Goal: Information Seeking & Learning: Learn about a topic

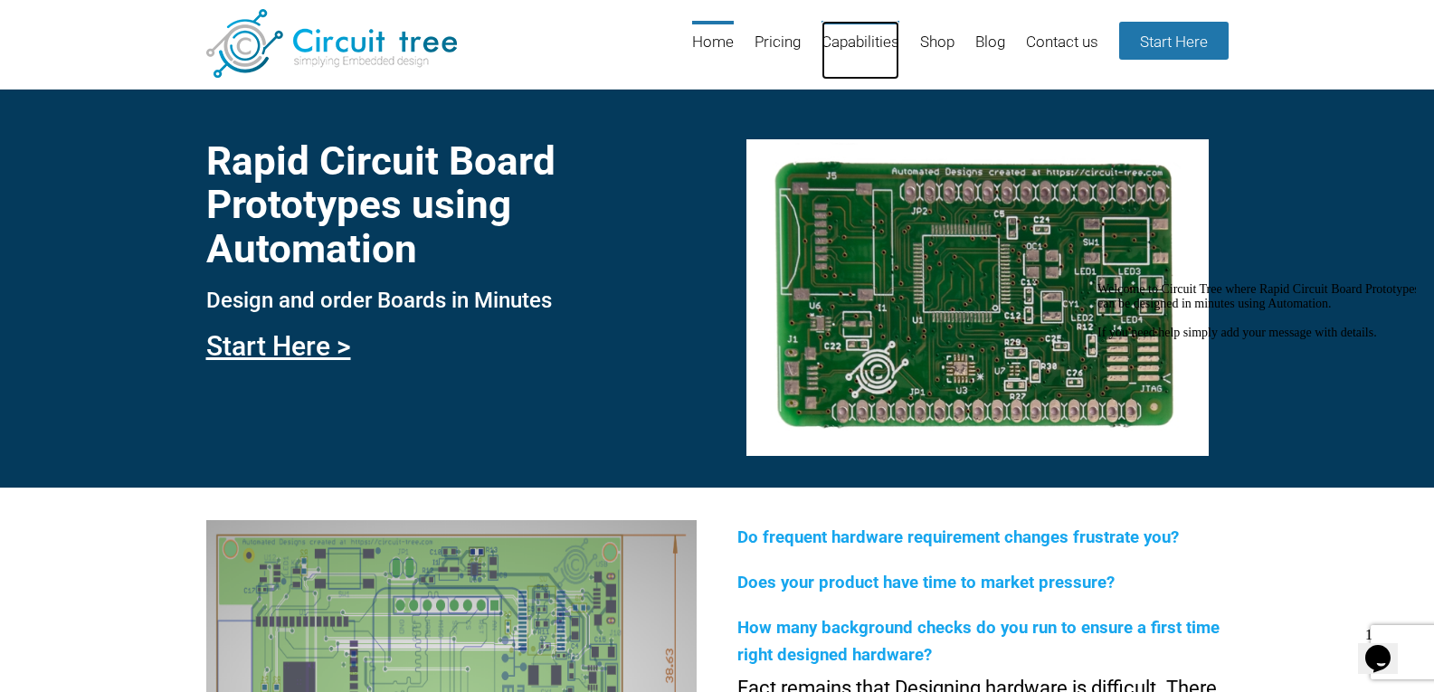
click at [848, 39] on link "Capabilities" at bounding box center [860, 50] width 78 height 59
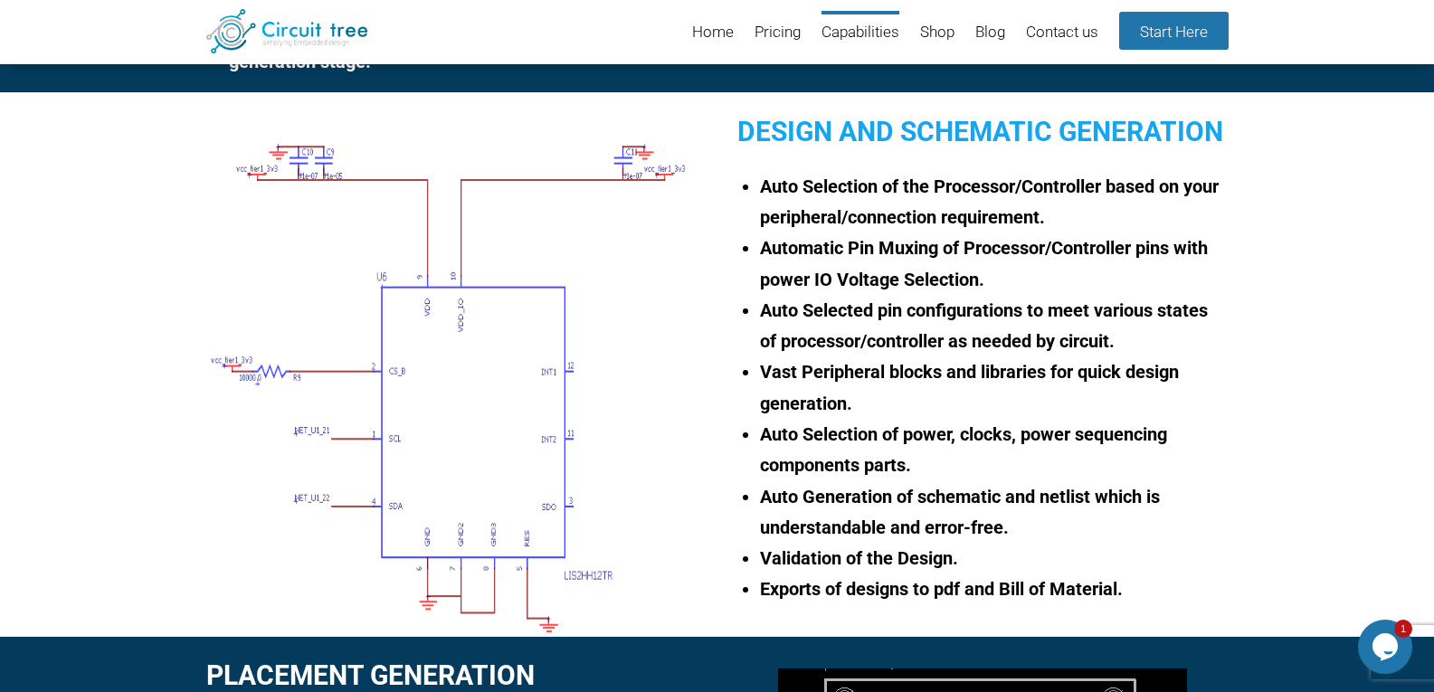
scroll to position [610, 0]
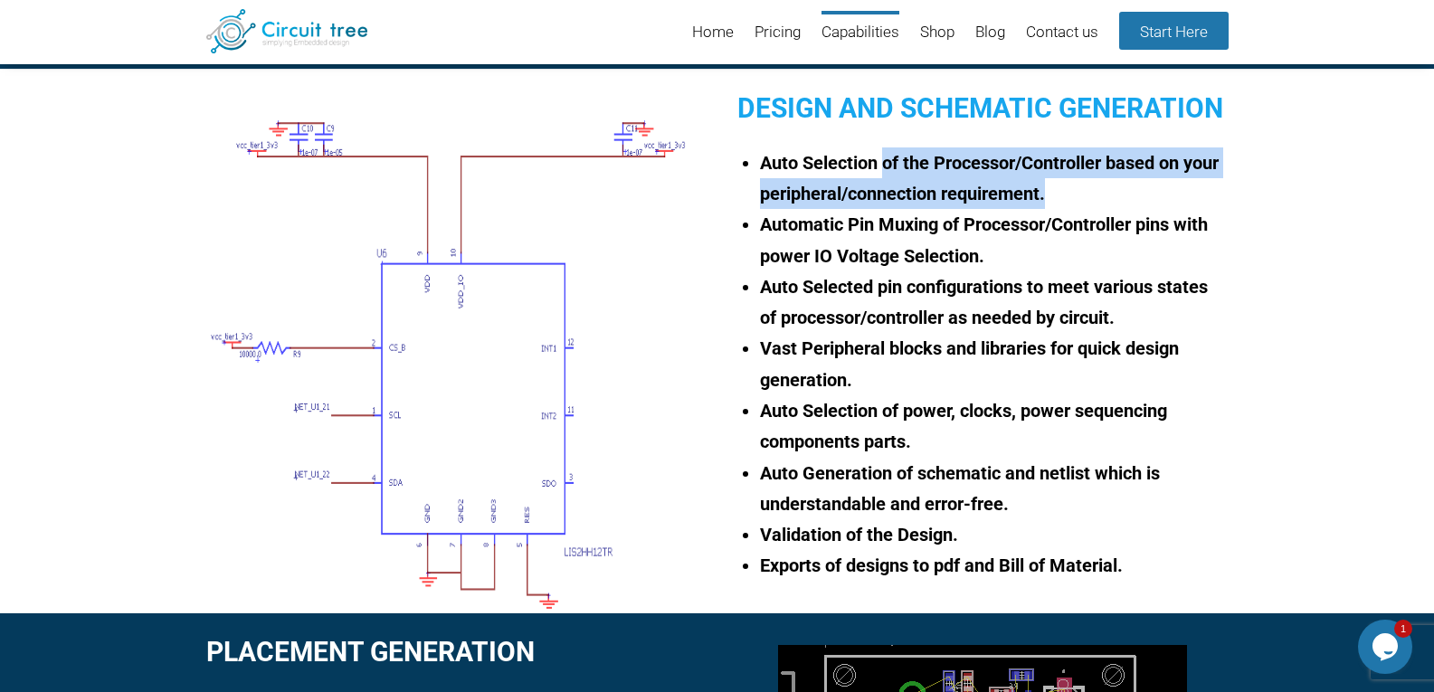
drag, startPoint x: 918, startPoint y: 170, endPoint x: 1199, endPoint y: 204, distance: 282.6
click at [1208, 191] on li "Auto Selection of the Processor/Controller based on your peripheral/connection …" at bounding box center [994, 178] width 468 height 62
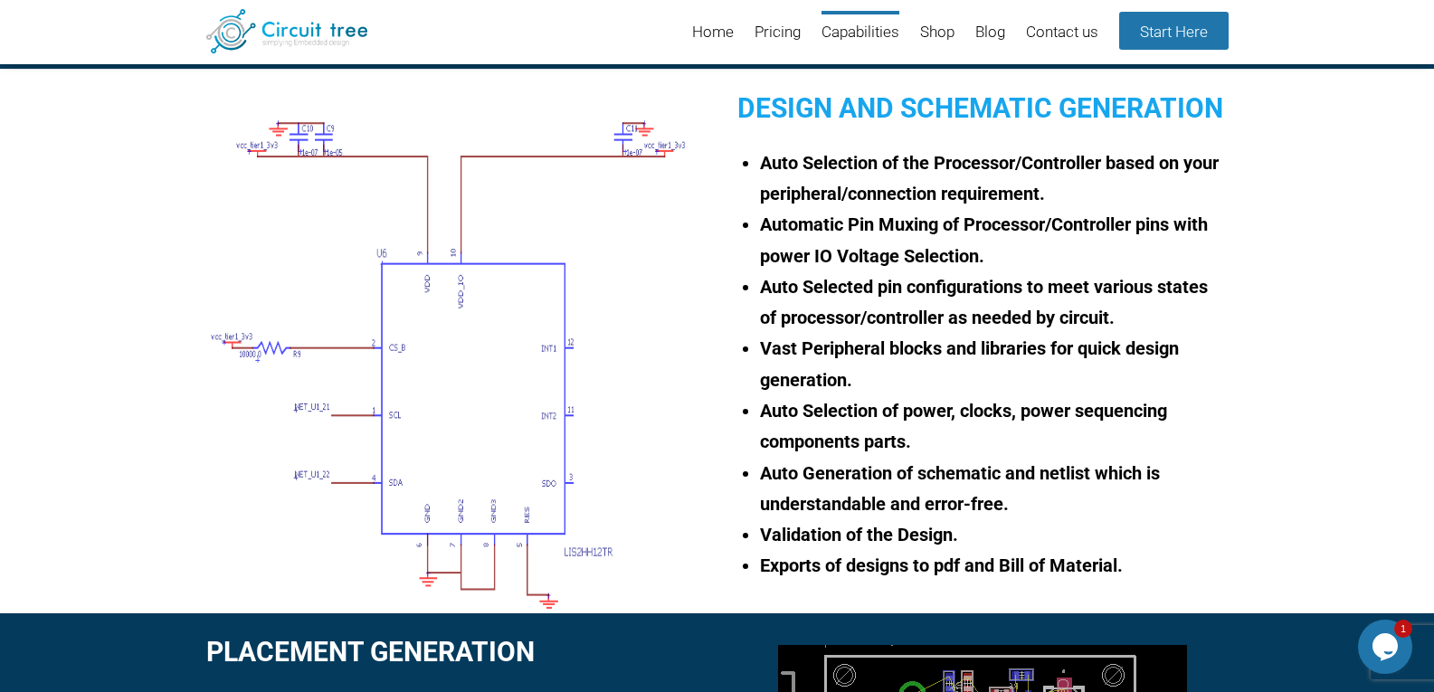
click at [1096, 250] on li "Automatic Pin Muxing of Processor/Controller pins with power IO Voltage Selecti…" at bounding box center [994, 240] width 468 height 62
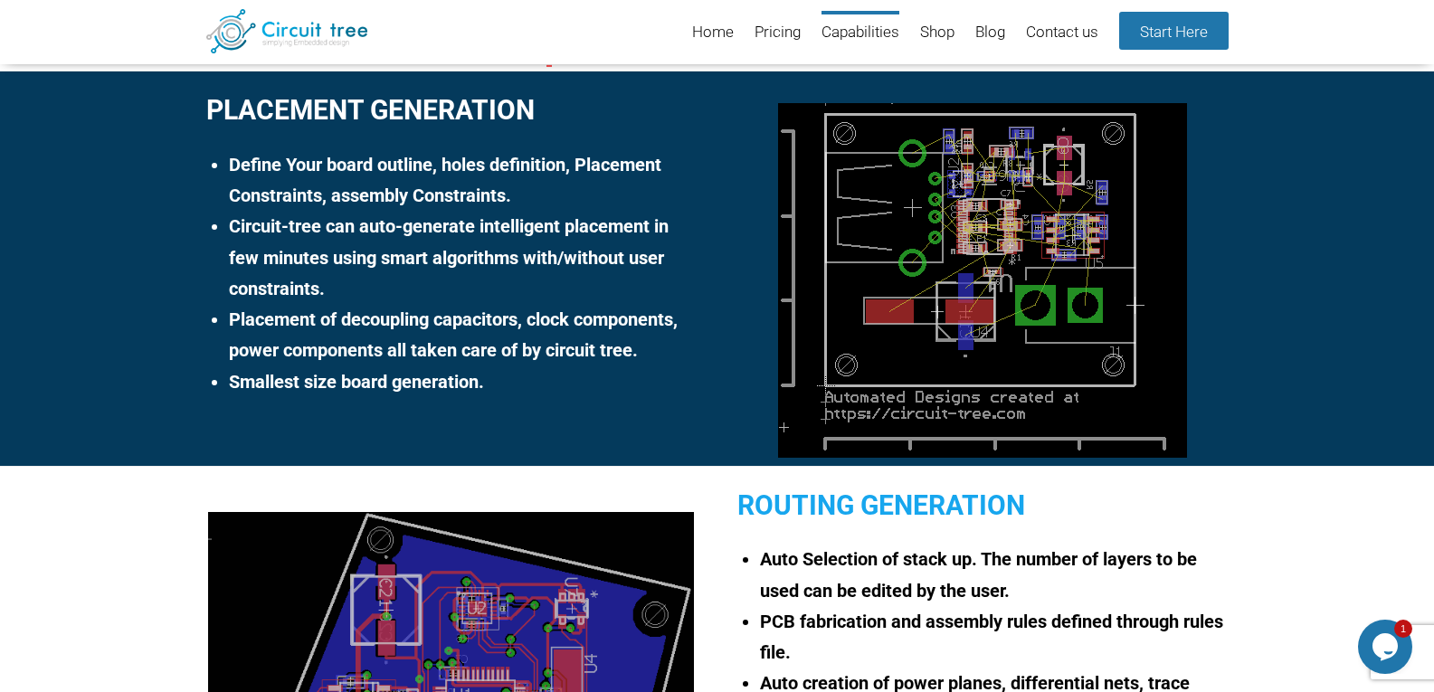
scroll to position [1153, 0]
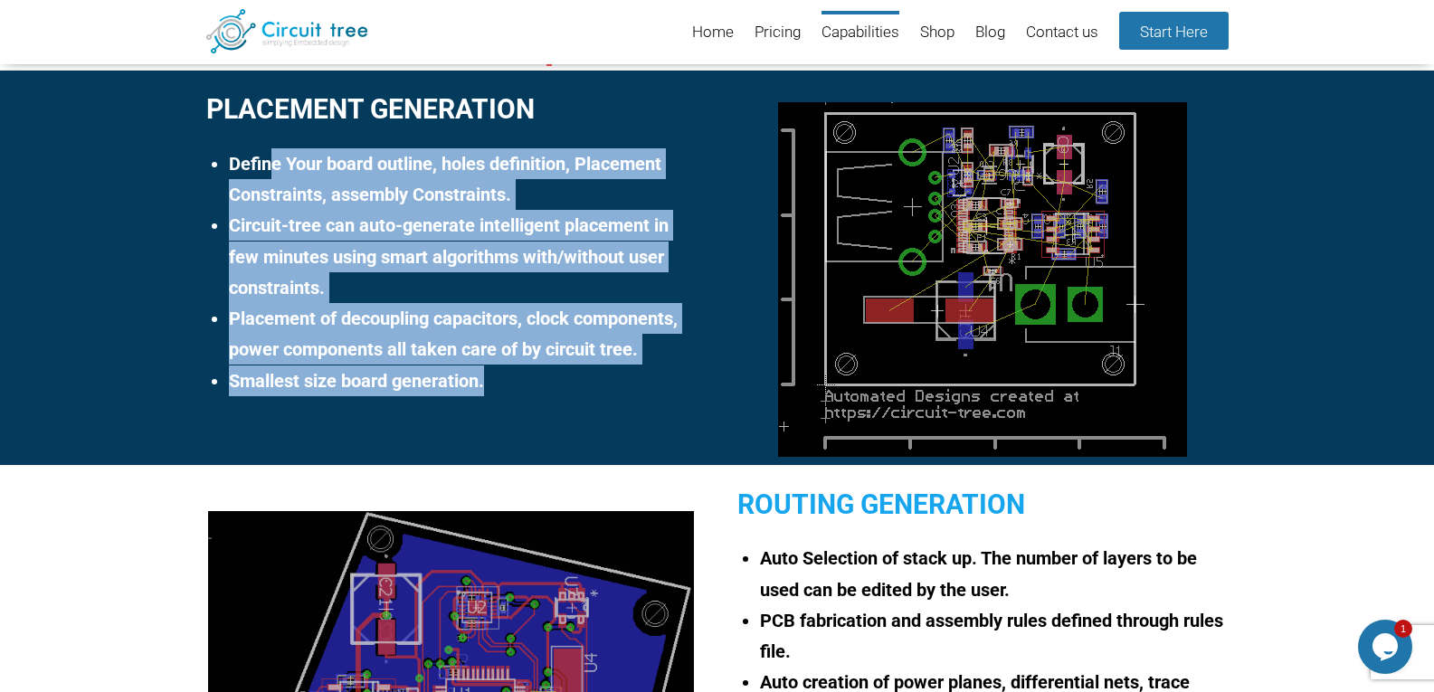
drag, startPoint x: 270, startPoint y: 166, endPoint x: 499, endPoint y: 370, distance: 307.6
click at [499, 370] on ul "Define Your board outline, holes definition, Placement Constraints, assembly Co…" at bounding box center [460, 272] width 472 height 248
click at [672, 252] on li "Circuit-tree can auto-generate intelligent placement in few minutes using smart…" at bounding box center [463, 256] width 468 height 93
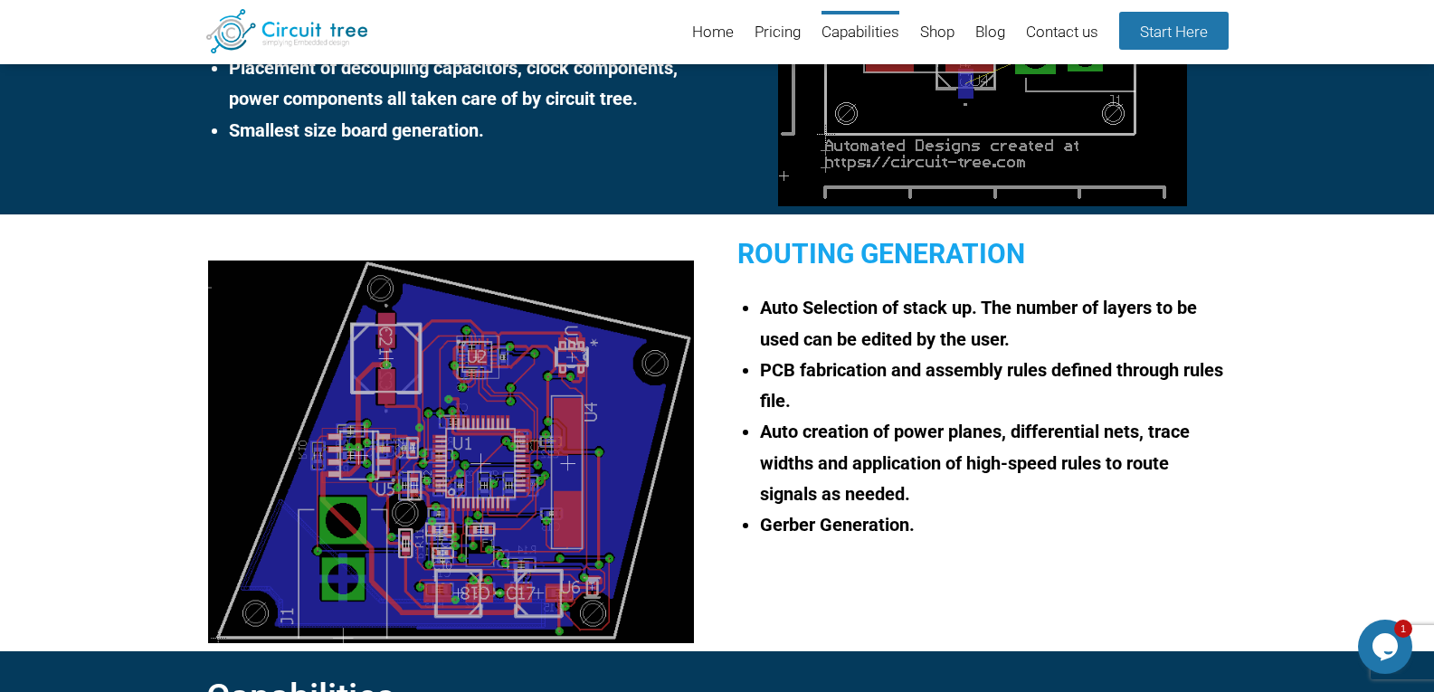
scroll to position [1424, 0]
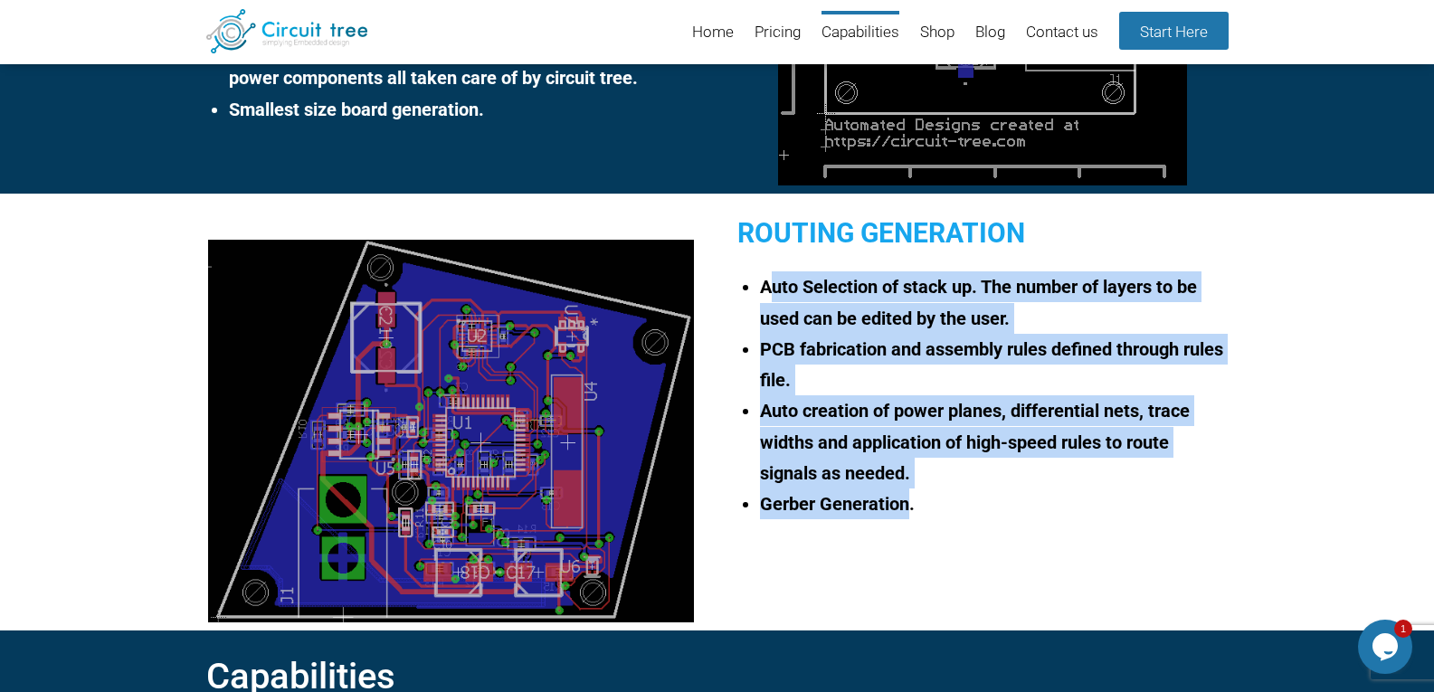
drag, startPoint x: 768, startPoint y: 275, endPoint x: 905, endPoint y: 508, distance: 269.7
click at [905, 508] on ul "Auto Selection of stack up. The number of layers to be used can be edited by th…" at bounding box center [991, 395] width 472 height 248
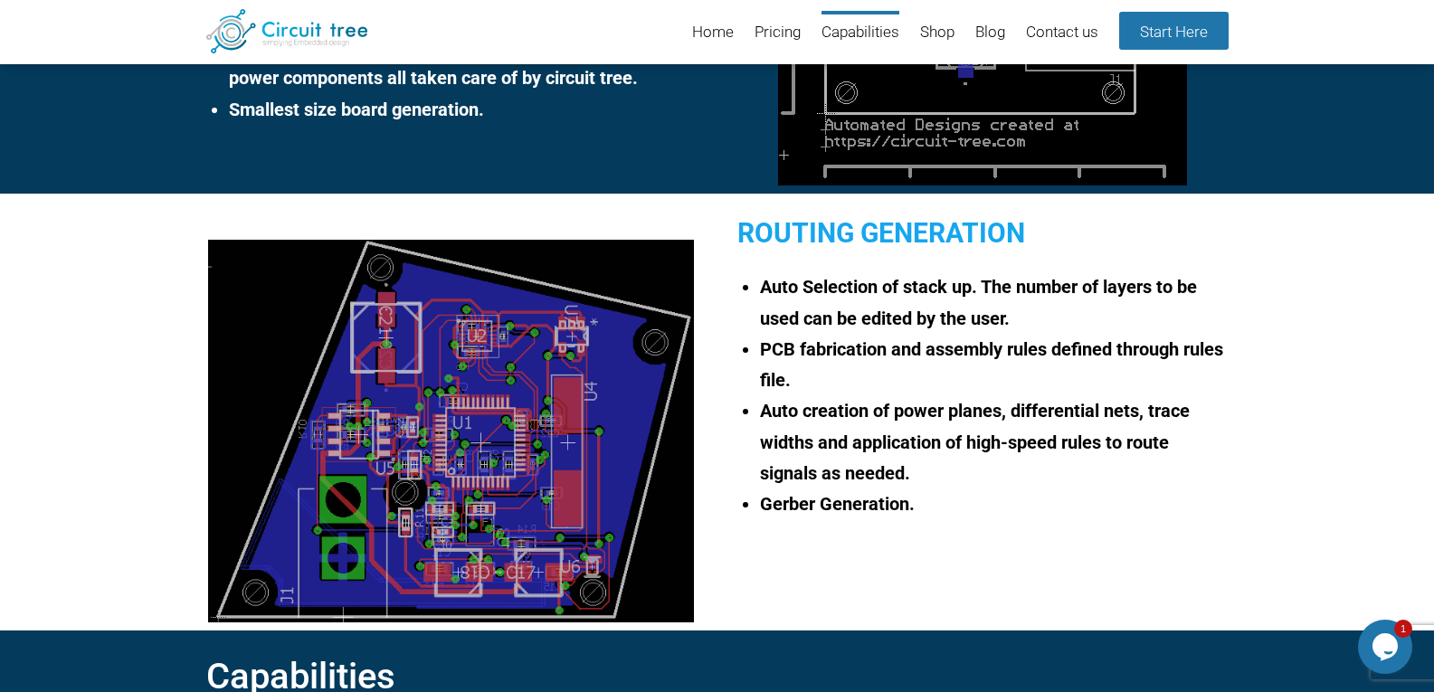
click at [972, 496] on li "Gerber Generation." at bounding box center [994, 504] width 468 height 31
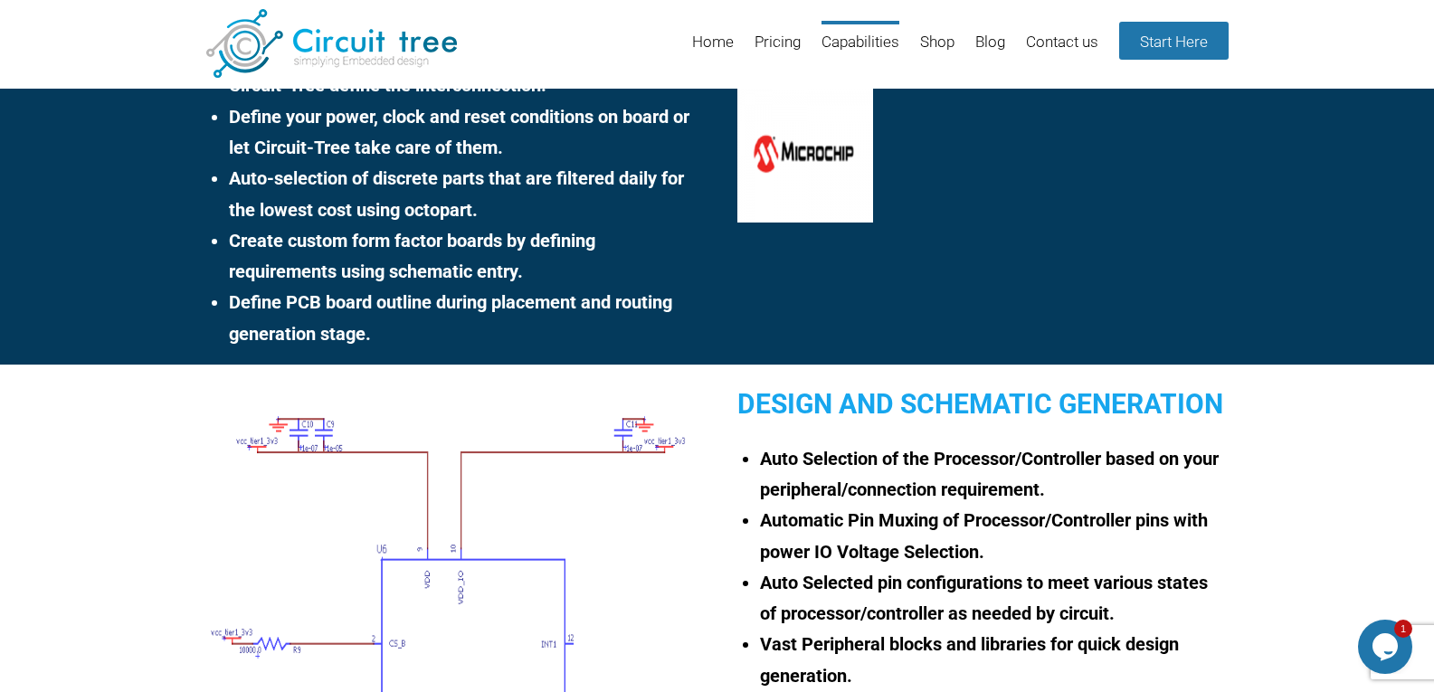
scroll to position [0, 0]
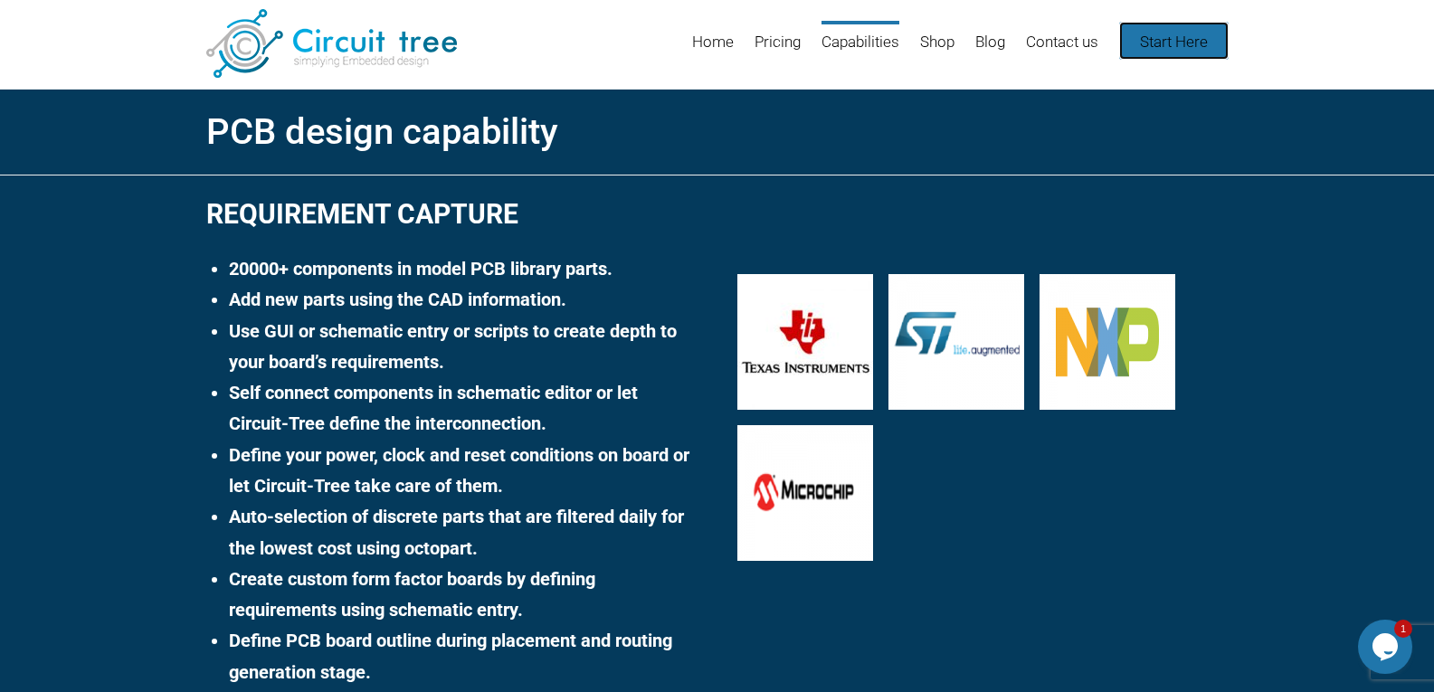
click at [1180, 44] on link "Start Here" at bounding box center [1173, 41] width 109 height 38
click at [1220, 15] on header "Menu Skip to content Home Pricing Capabilities Shop Blog Contact us Start Here" at bounding box center [717, 44] width 1434 height 89
click at [1208, 24] on link "Start Here" at bounding box center [1173, 41] width 109 height 38
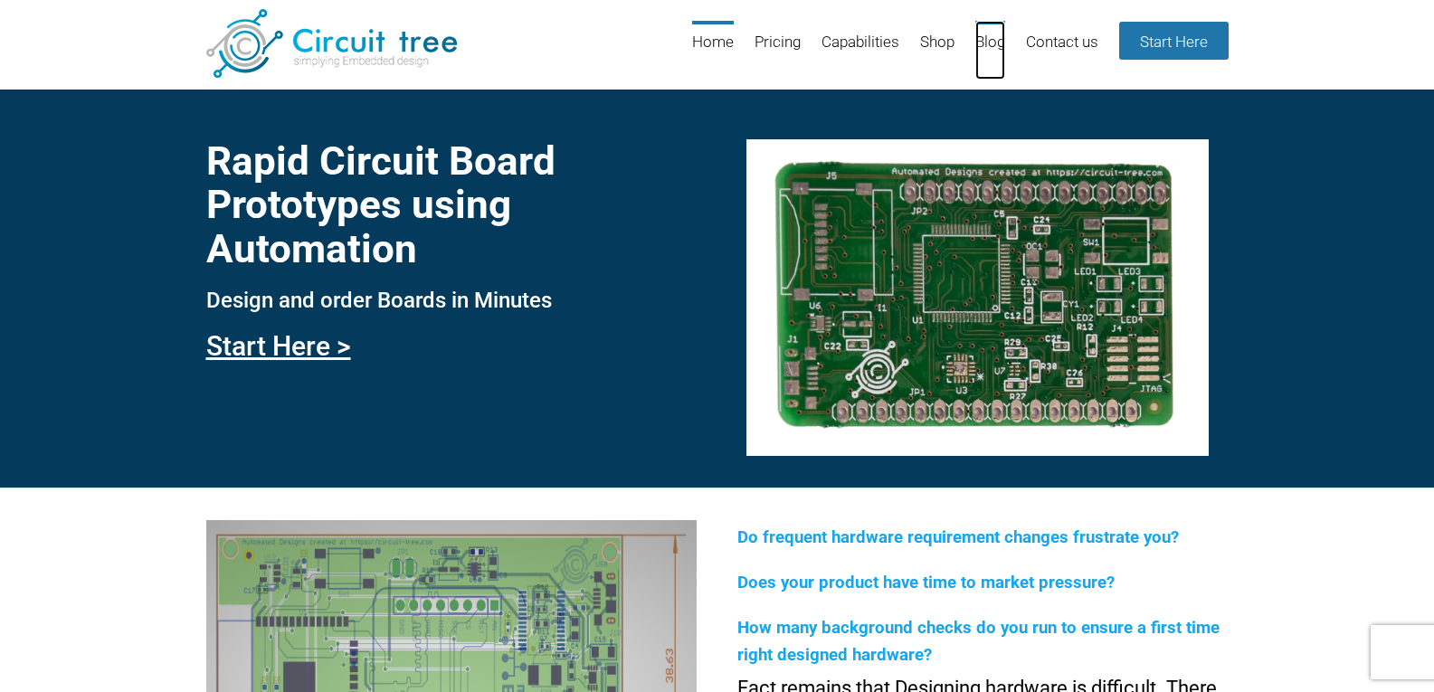
click at [1001, 38] on link "Blog" at bounding box center [990, 50] width 30 height 59
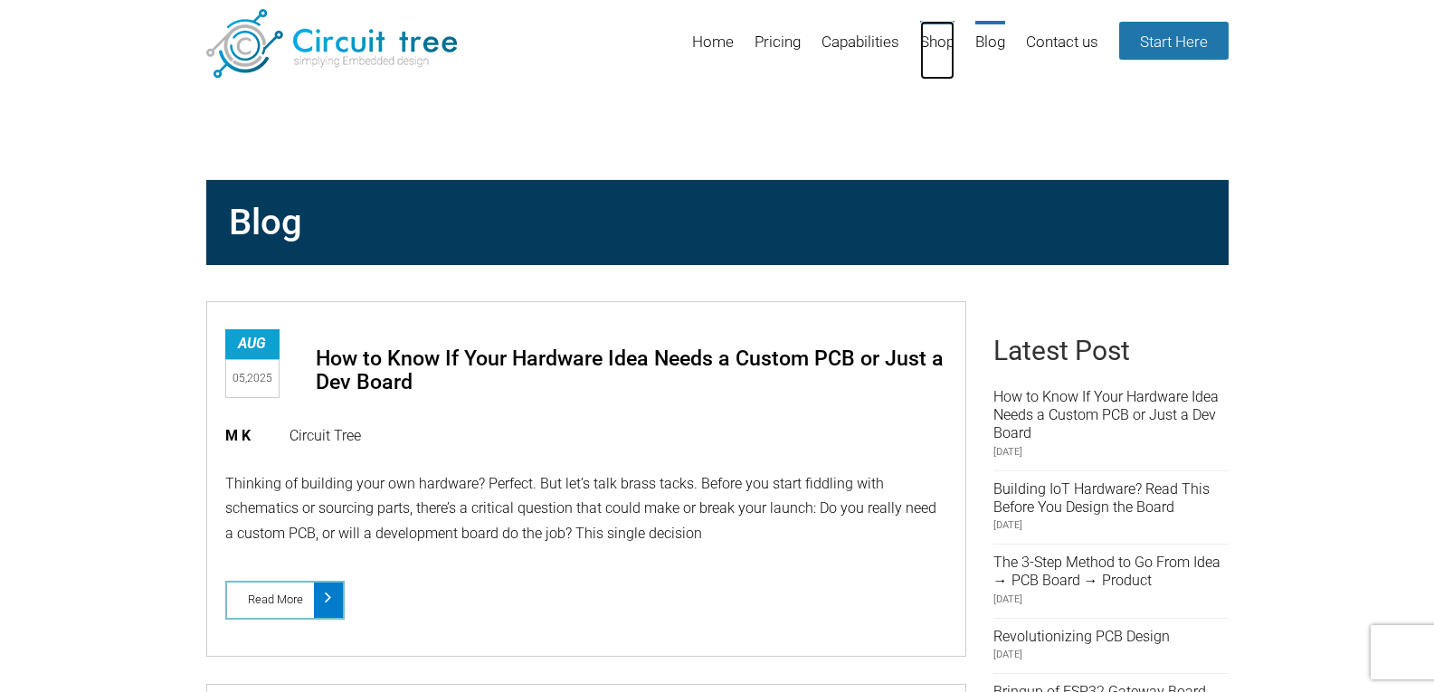
click at [942, 45] on link "Shop" at bounding box center [937, 50] width 34 height 59
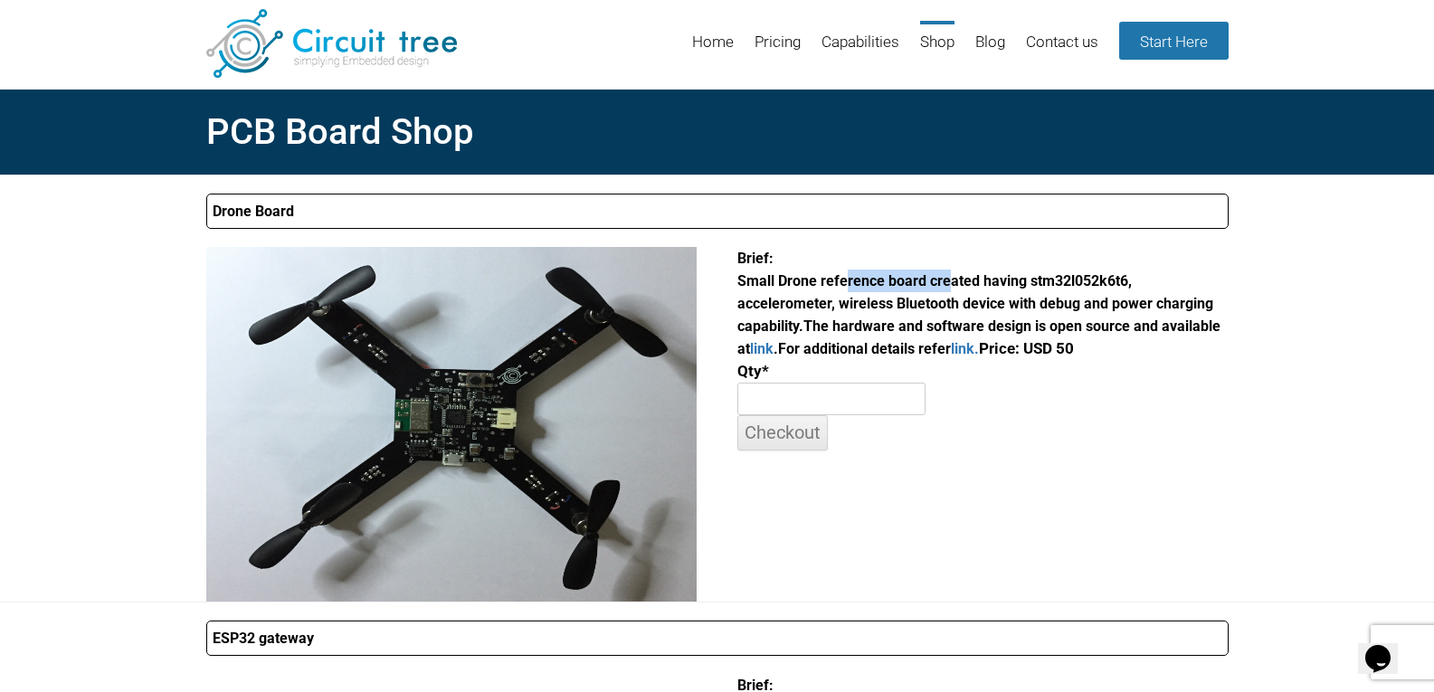
drag, startPoint x: 843, startPoint y: 279, endPoint x: 950, endPoint y: 280, distance: 106.8
click at [942, 280] on span "Brief: Small Drone reference board created having stm32l052k6t6, accelerometer,…" at bounding box center [975, 292] width 476 height 85
drag, startPoint x: 999, startPoint y: 280, endPoint x: 1037, endPoint y: 281, distance: 38.0
click at [1035, 281] on span "Brief: Small Drone reference board created having stm32l052k6t6, accelerometer,…" at bounding box center [975, 292] width 476 height 85
drag, startPoint x: 1072, startPoint y: 281, endPoint x: 1100, endPoint y: 283, distance: 28.1
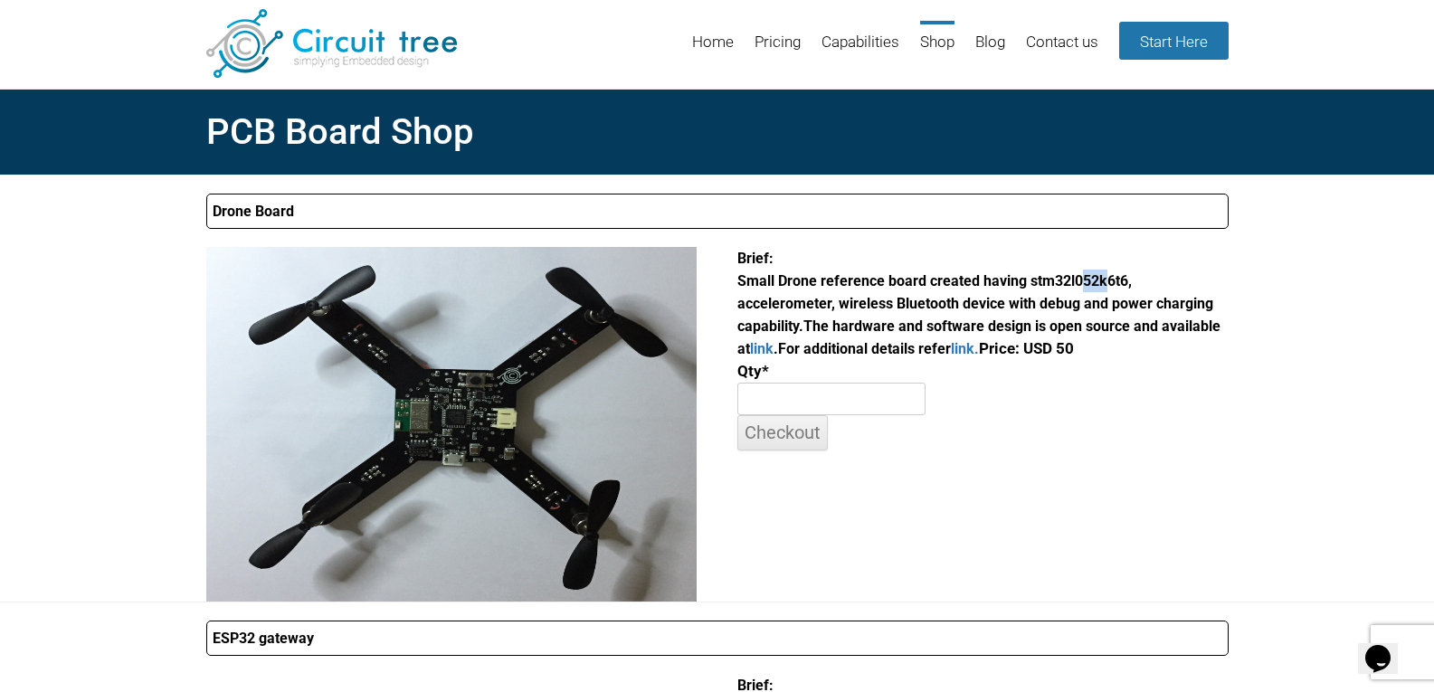
click at [1100, 283] on span "Brief: Small Drone reference board created having stm32l052k6t6, accelerometer,…" at bounding box center [975, 292] width 476 height 85
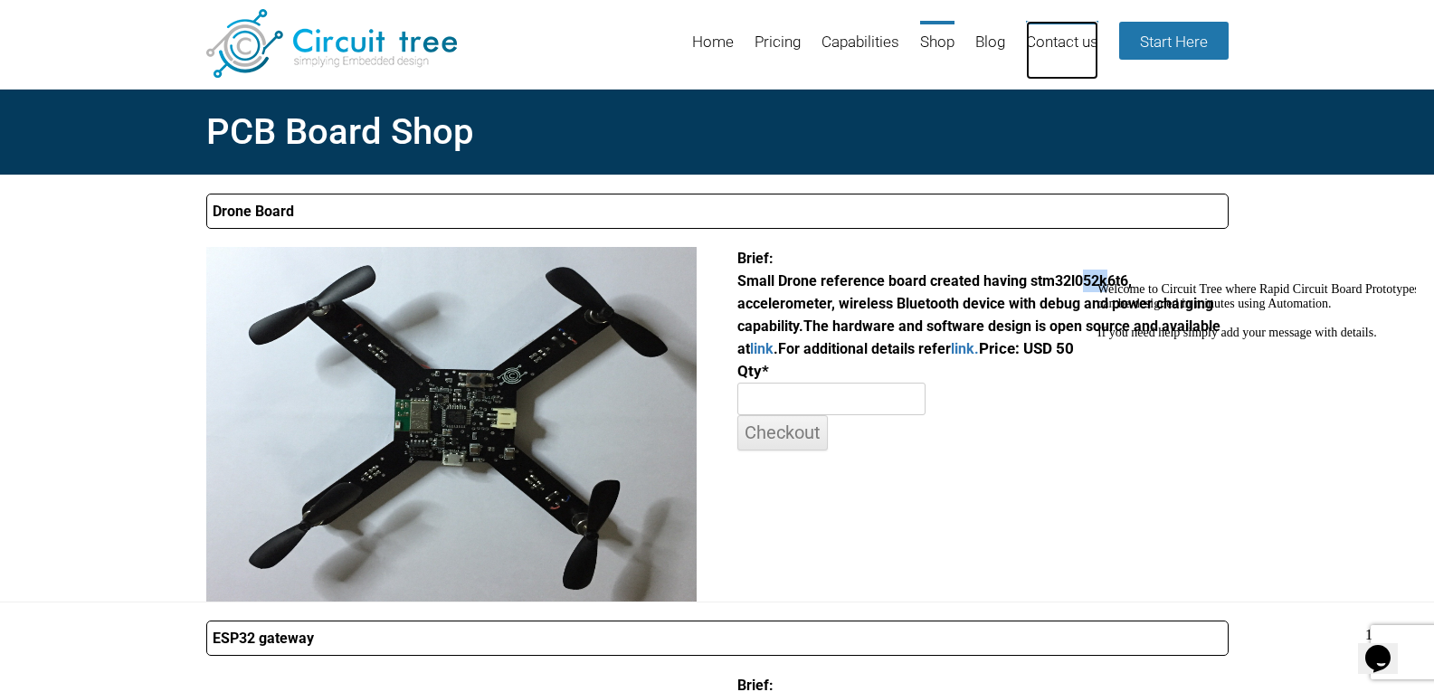
click at [1057, 38] on link "Contact us" at bounding box center [1062, 50] width 72 height 59
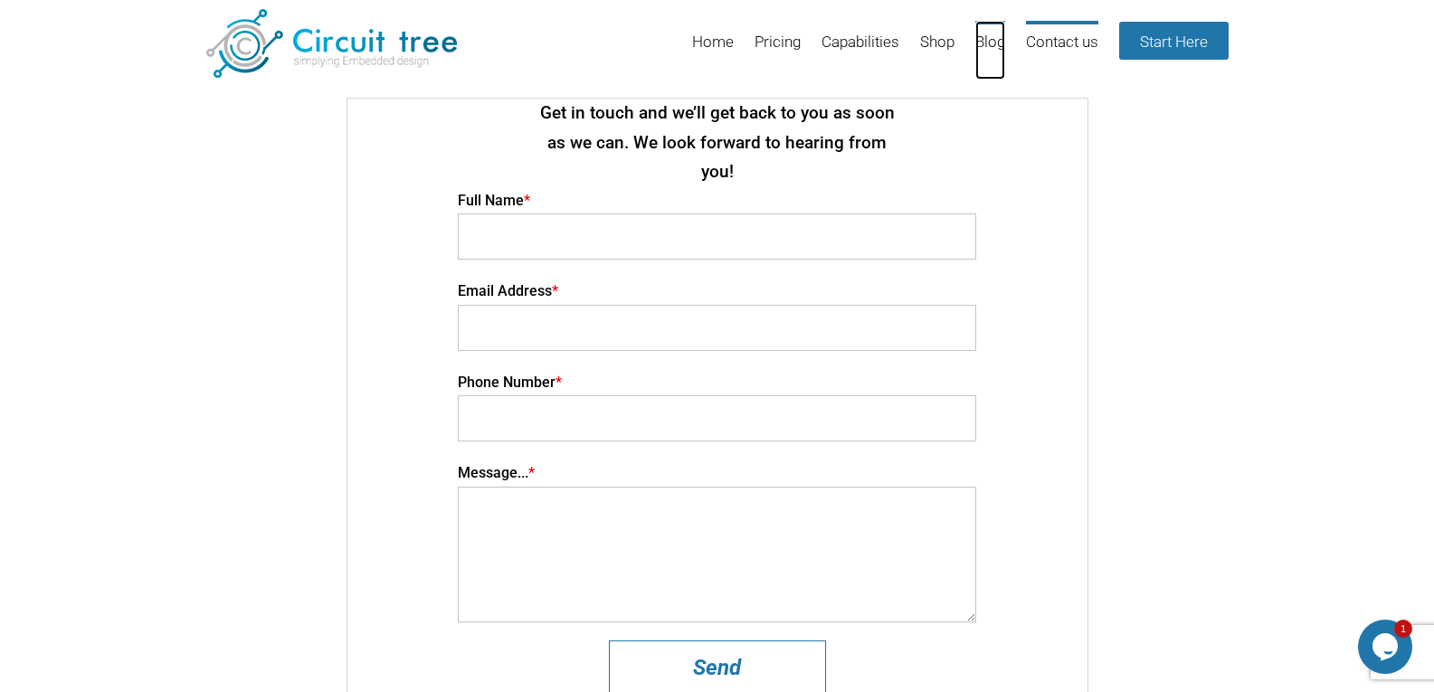
click at [985, 38] on link "Blog" at bounding box center [990, 50] width 30 height 59
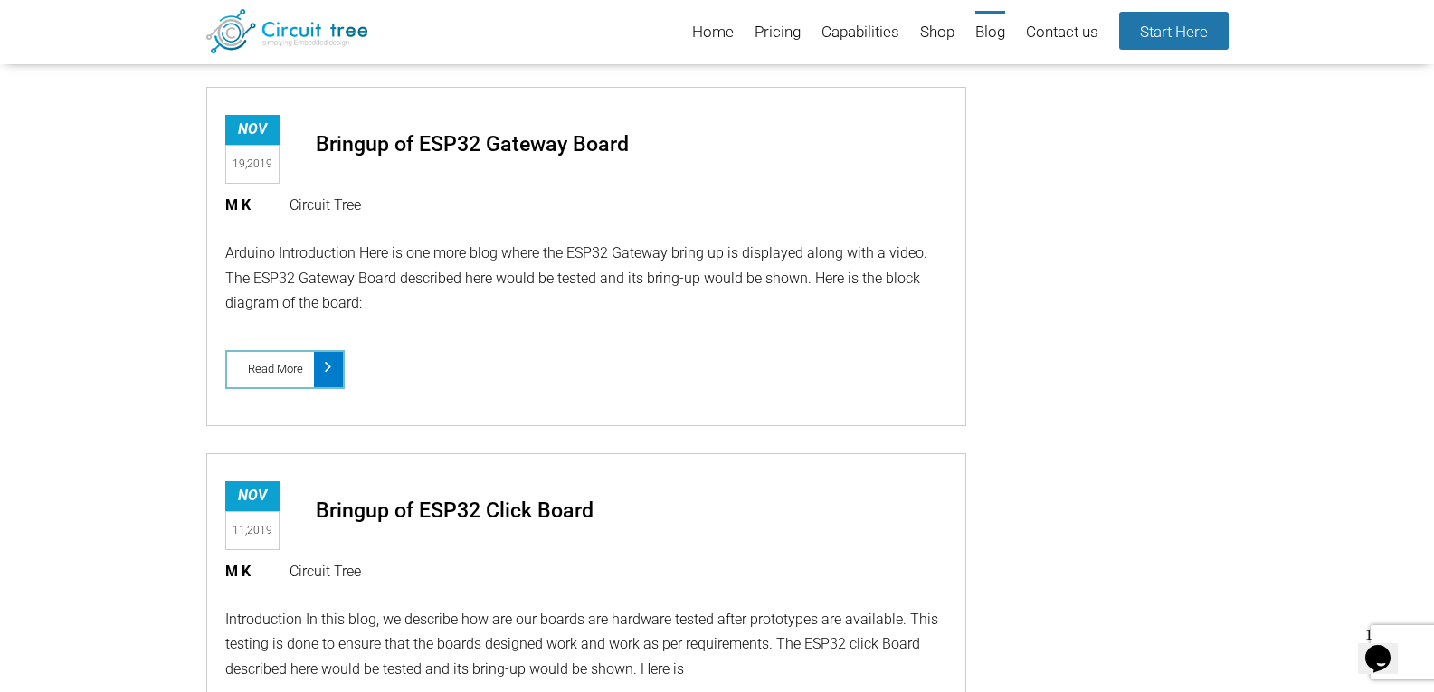
scroll to position [1694, 0]
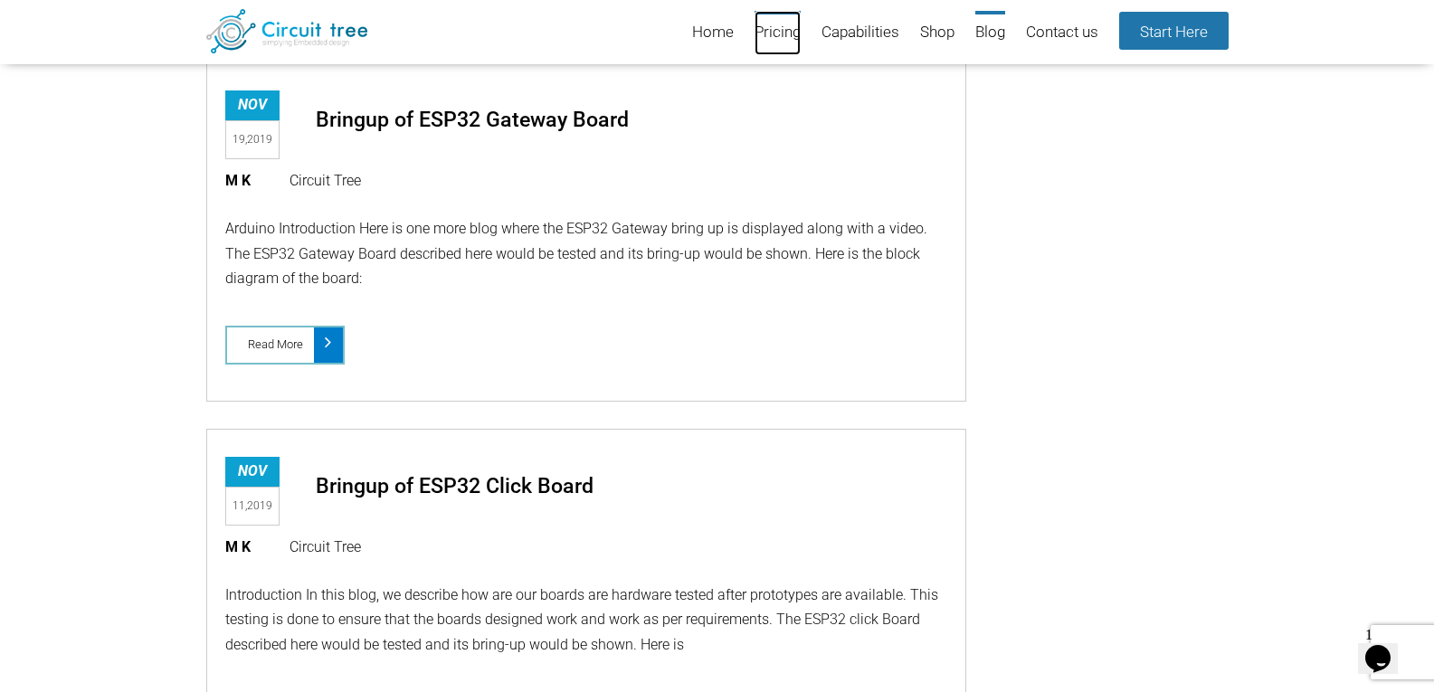
click at [783, 37] on link "Pricing" at bounding box center [778, 33] width 46 height 44
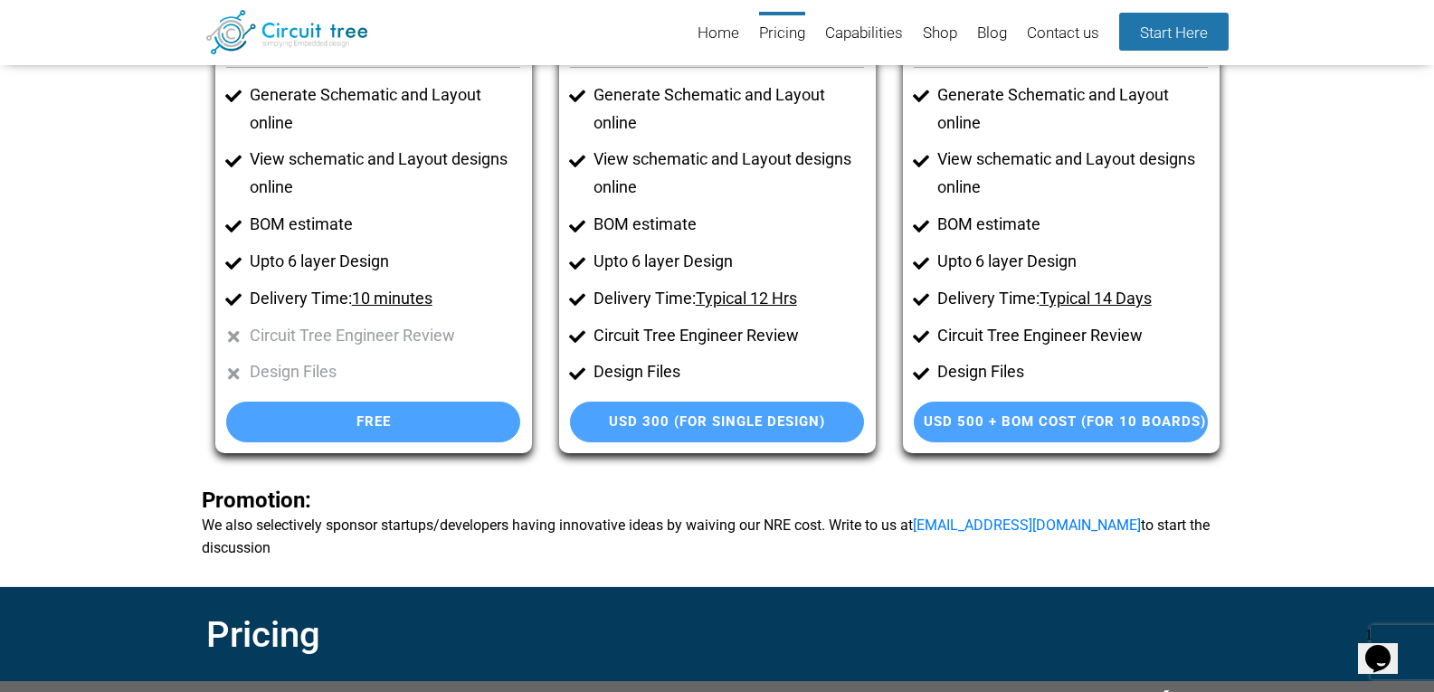
scroll to position [211, 0]
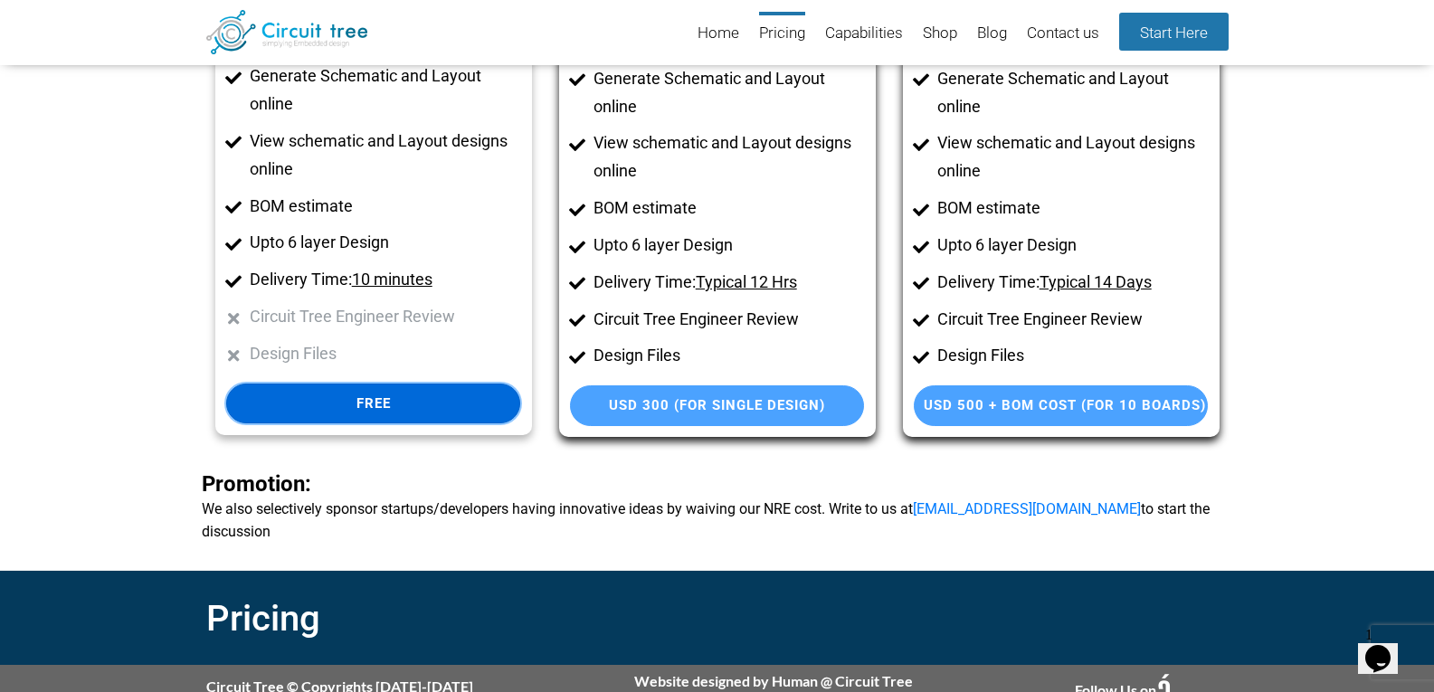
click at [338, 395] on link "Free" at bounding box center [373, 404] width 294 height 41
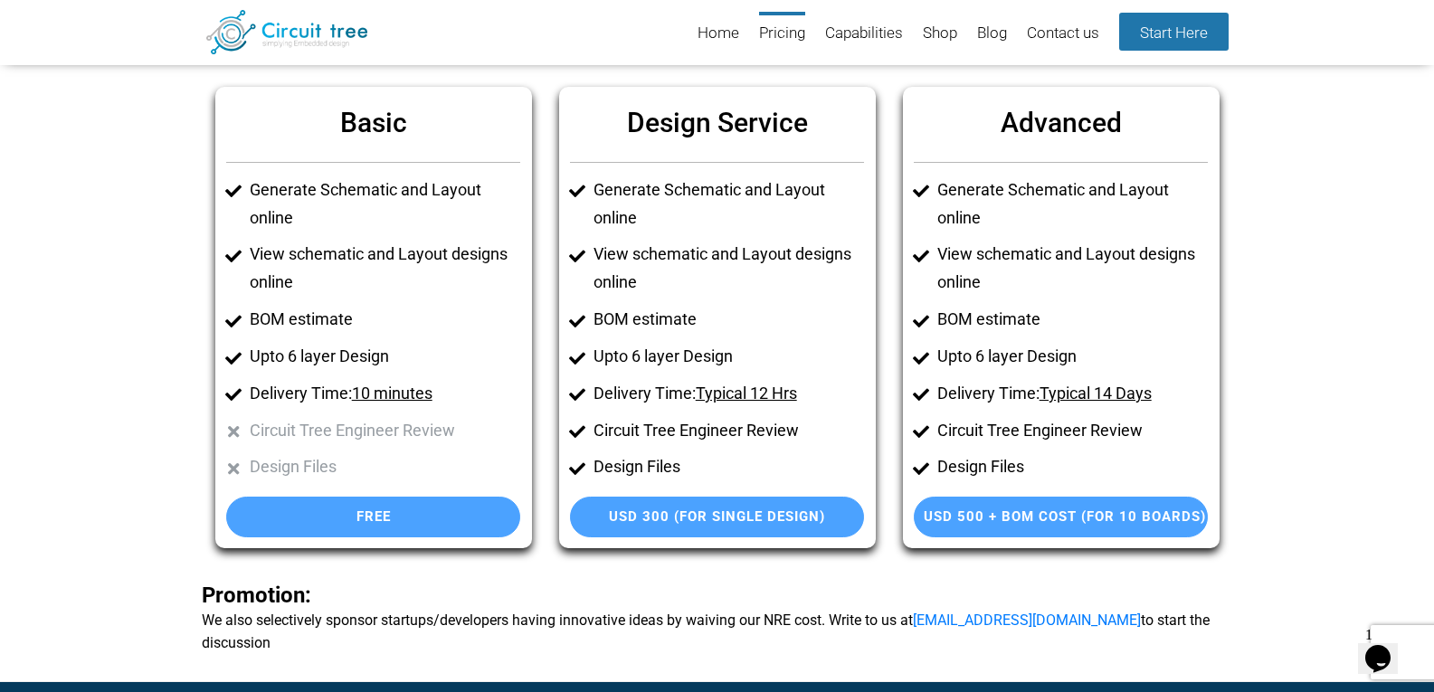
scroll to position [71, 0]
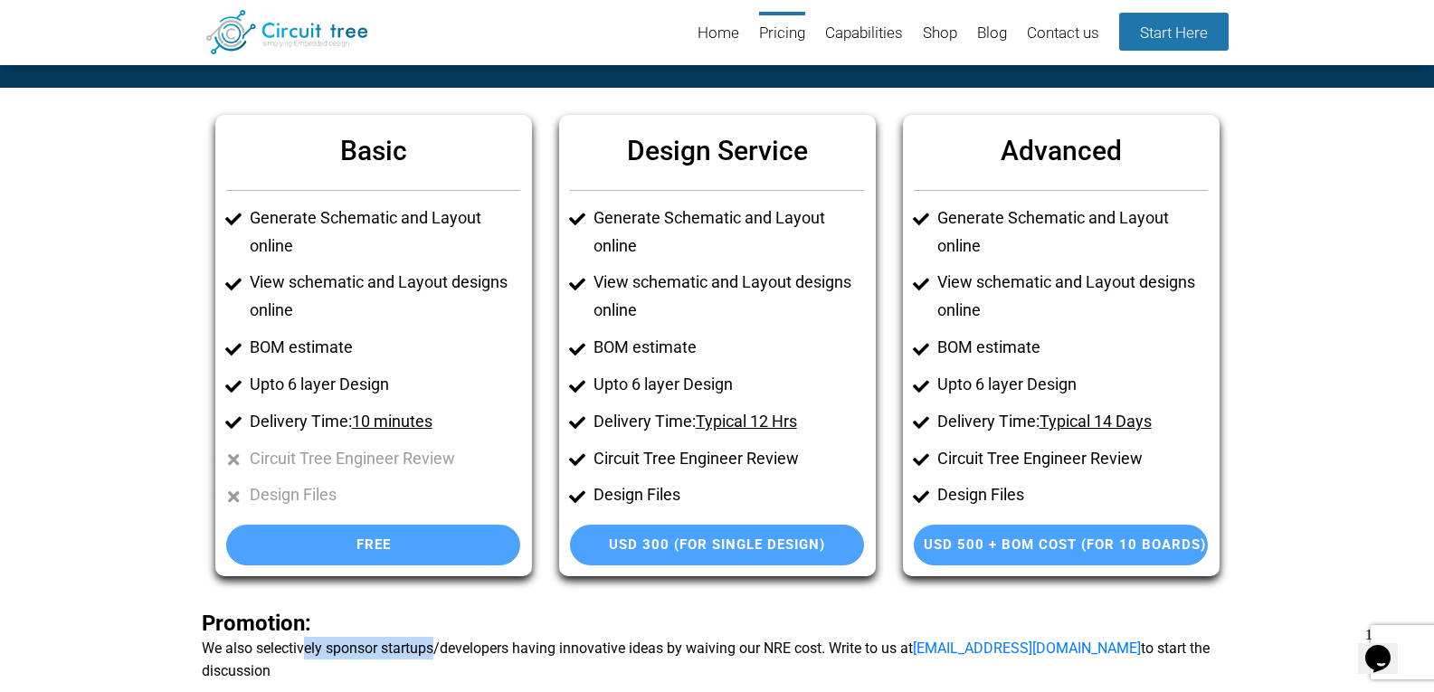
drag, startPoint x: 361, startPoint y: 652, endPoint x: 433, endPoint y: 652, distance: 72.4
click at [433, 652] on b "Promotion: We also selectively sponsor startups/developers having innovative id…" at bounding box center [717, 647] width 1031 height 70
drag, startPoint x: 514, startPoint y: 650, endPoint x: 552, endPoint y: 650, distance: 38.0
click at [551, 650] on b "Promotion: We also selectively sponsor startups/developers having innovative id…" at bounding box center [717, 647] width 1031 height 70
drag, startPoint x: 767, startPoint y: 647, endPoint x: 824, endPoint y: 648, distance: 57.0
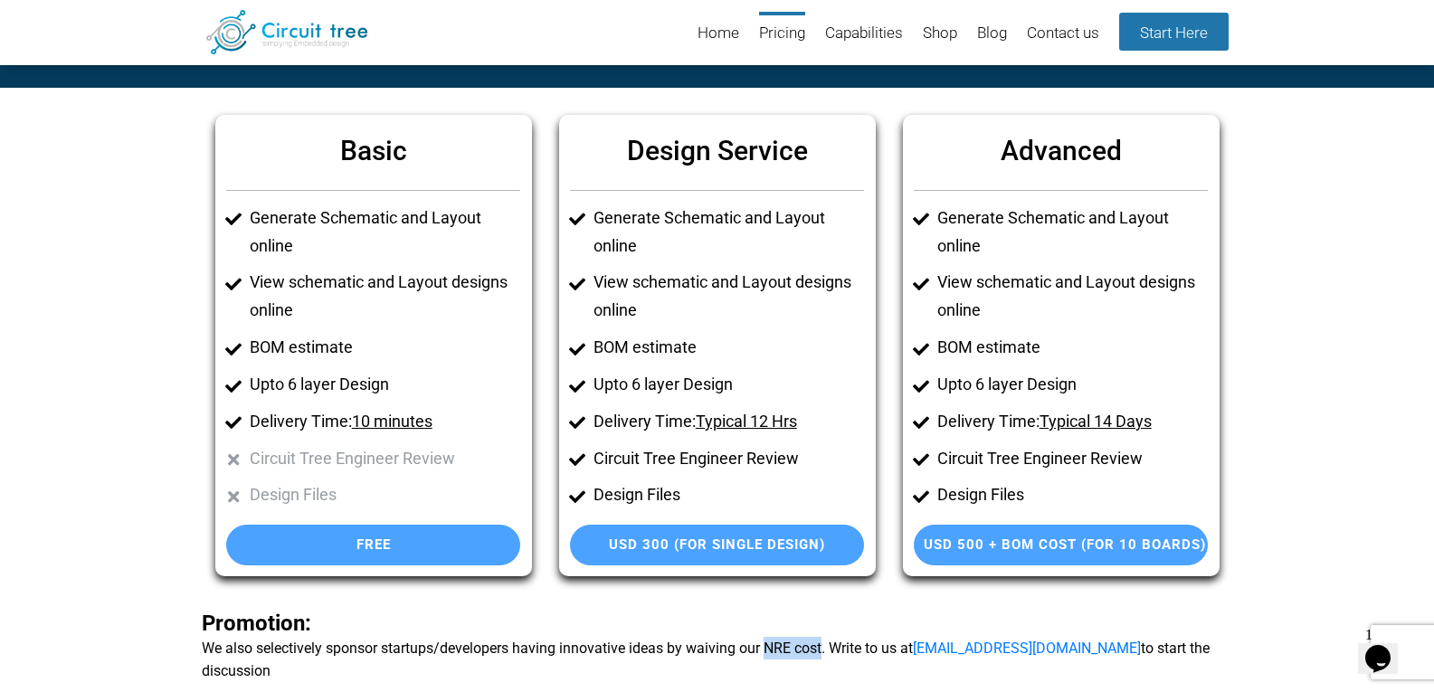
click at [824, 648] on b "Promotion: We also selectively sponsor startups/developers having innovative id…" at bounding box center [717, 647] width 1031 height 70
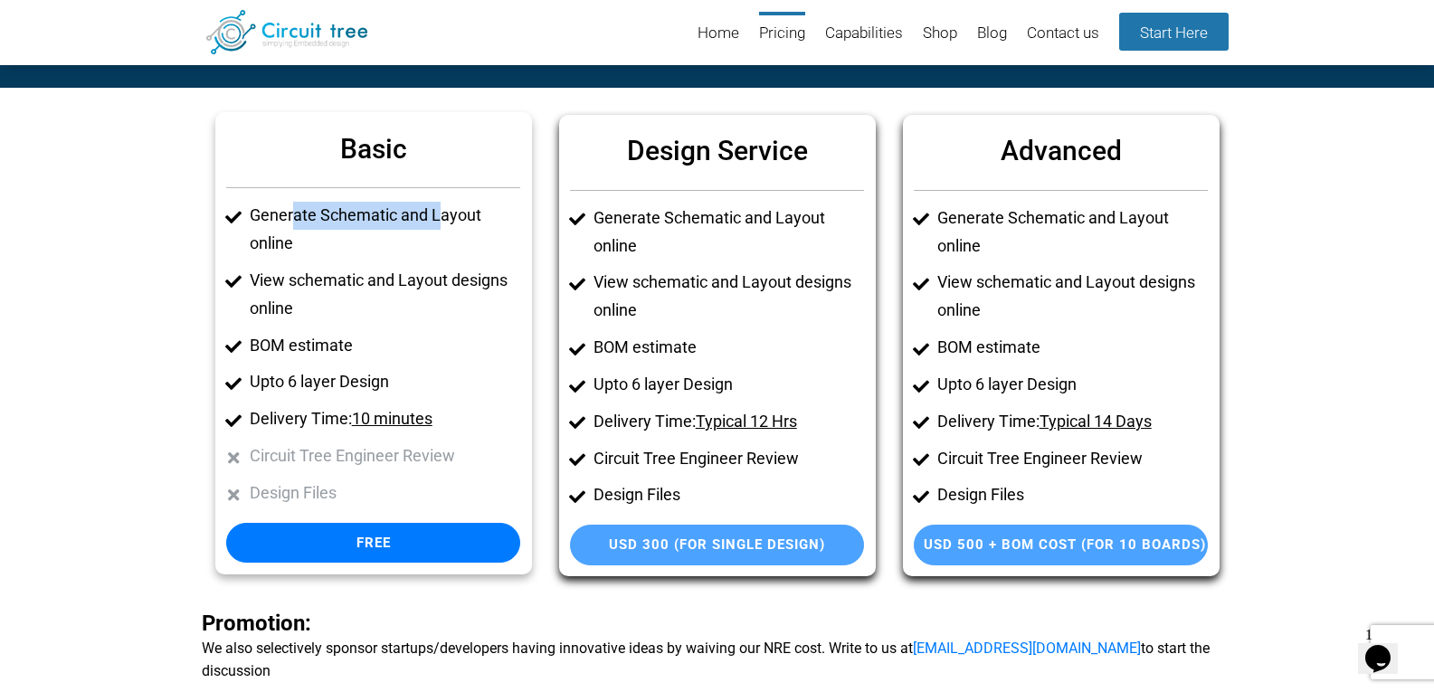
drag, startPoint x: 308, startPoint y: 216, endPoint x: 440, endPoint y: 222, distance: 131.3
click at [440, 222] on li "Generate Schematic and Layout online" at bounding box center [385, 230] width 271 height 56
drag, startPoint x: 257, startPoint y: 242, endPoint x: 285, endPoint y: 239, distance: 28.2
click at [285, 239] on li "Generate Schematic and Layout online" at bounding box center [385, 230] width 271 height 56
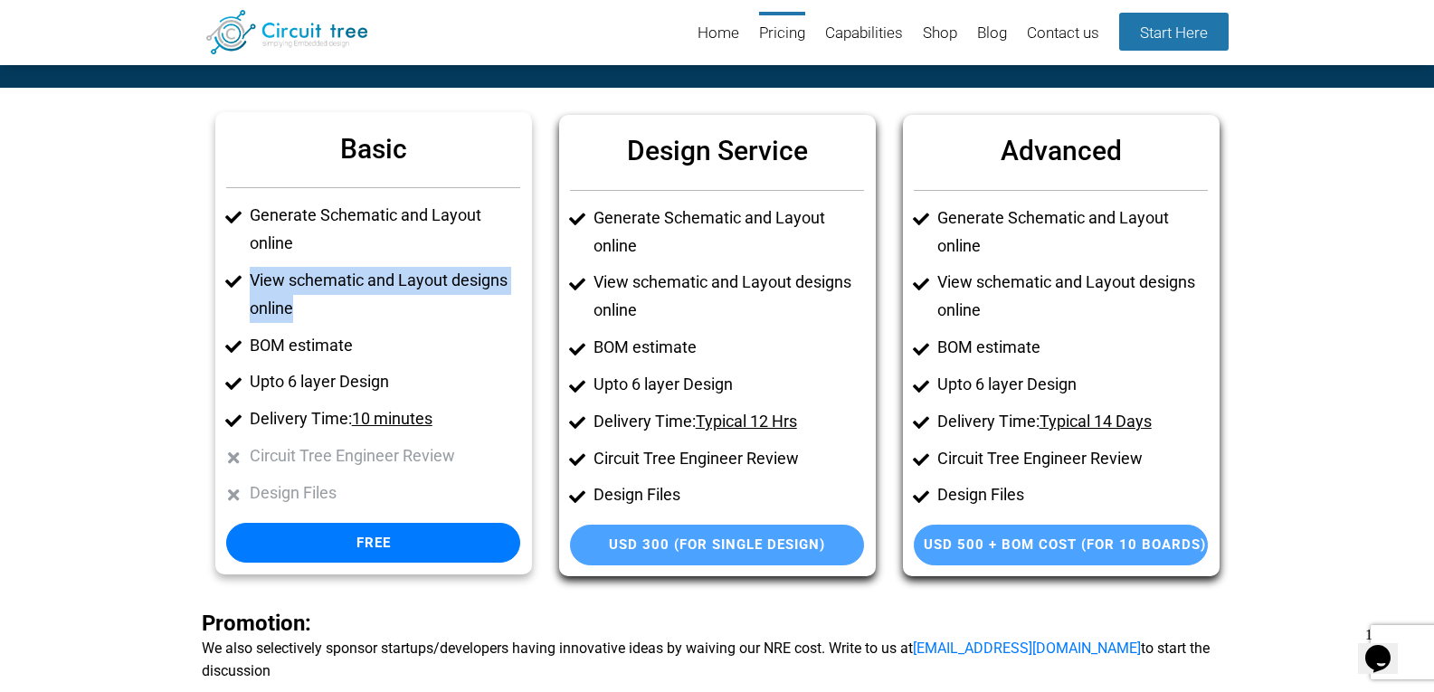
drag, startPoint x: 247, startPoint y: 279, endPoint x: 522, endPoint y: 310, distance: 276.8
click at [522, 310] on div "Basic Generate Schematic and Layout online View schematic and Layout designs on…" at bounding box center [373, 343] width 317 height 462
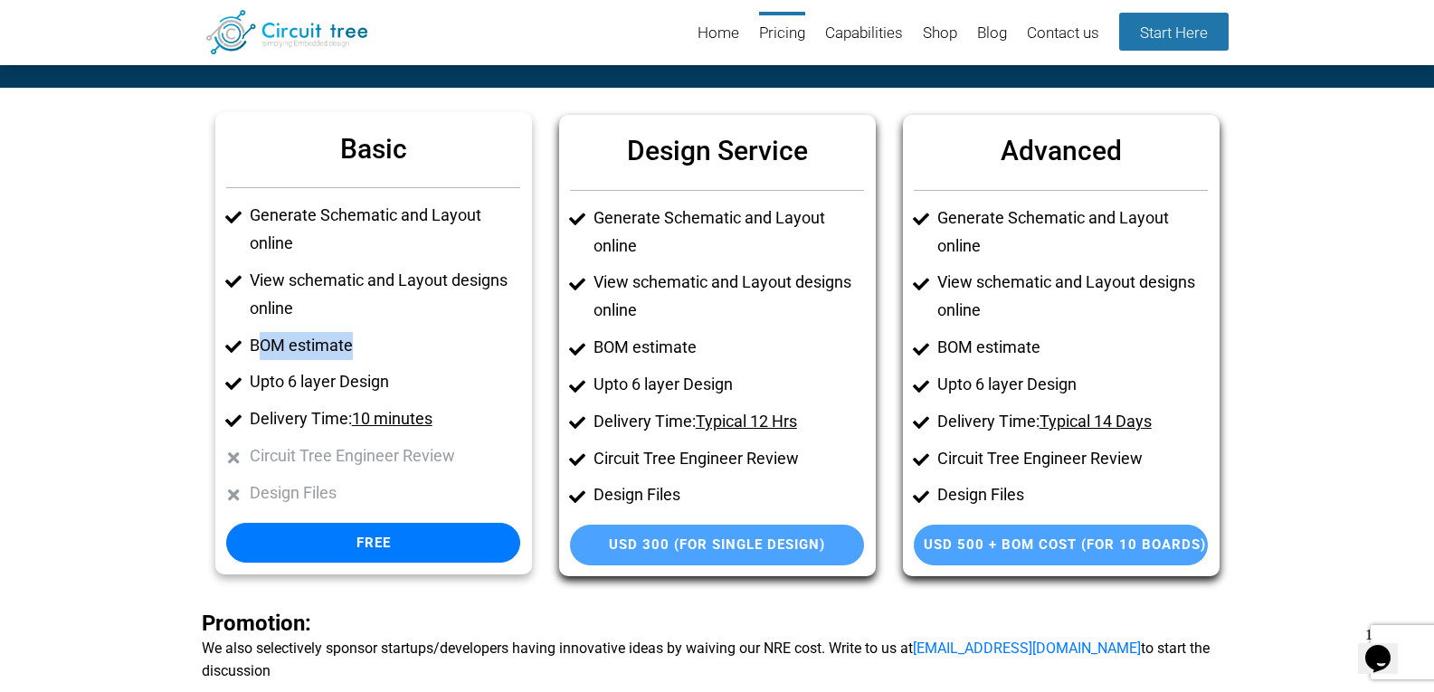
drag, startPoint x: 265, startPoint y: 341, endPoint x: 360, endPoint y: 345, distance: 95.1
click at [360, 345] on li "BOM estimate" at bounding box center [385, 346] width 271 height 28
drag, startPoint x: 248, startPoint y: 386, endPoint x: 424, endPoint y: 388, distance: 176.4
click at [424, 388] on li "Upto 6 layer Design" at bounding box center [385, 382] width 271 height 28
click at [442, 361] on ul "Generate Schematic and Layout online View schematic and Layout designs online B…" at bounding box center [373, 355] width 294 height 306
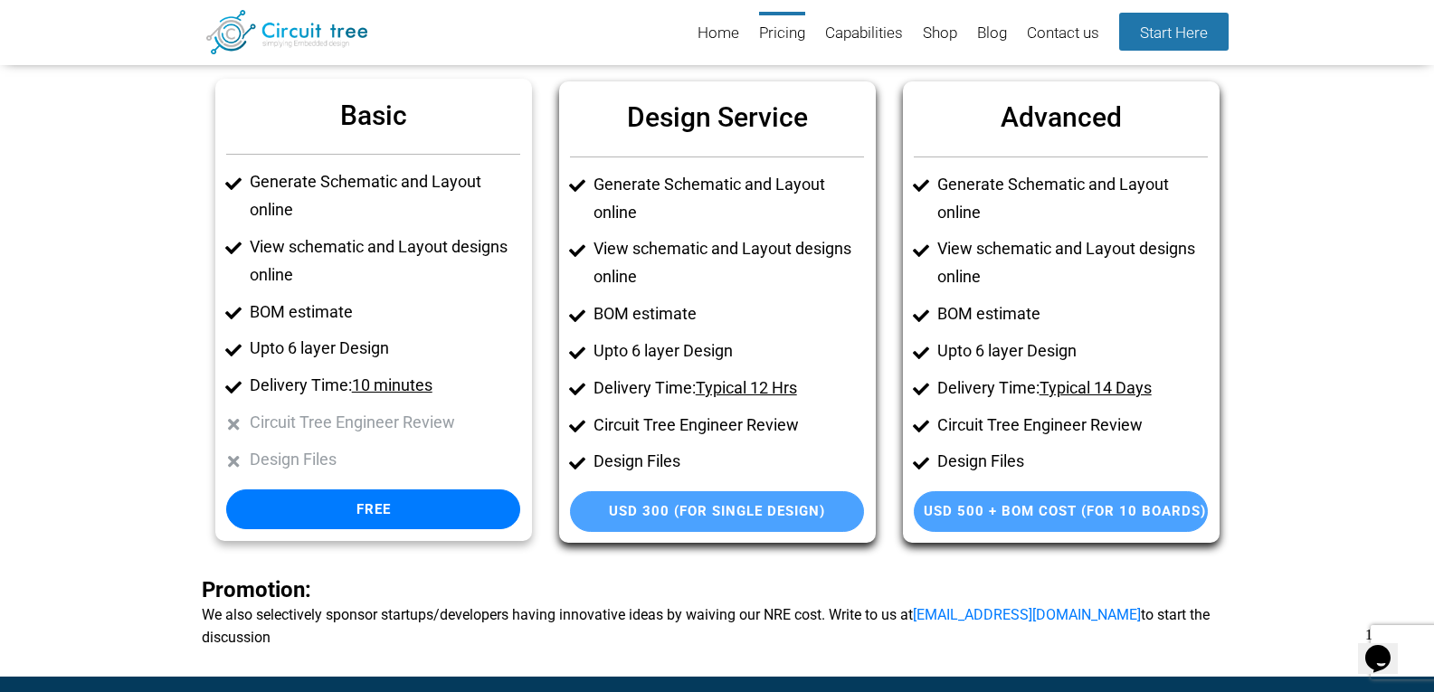
scroll to position [0, 0]
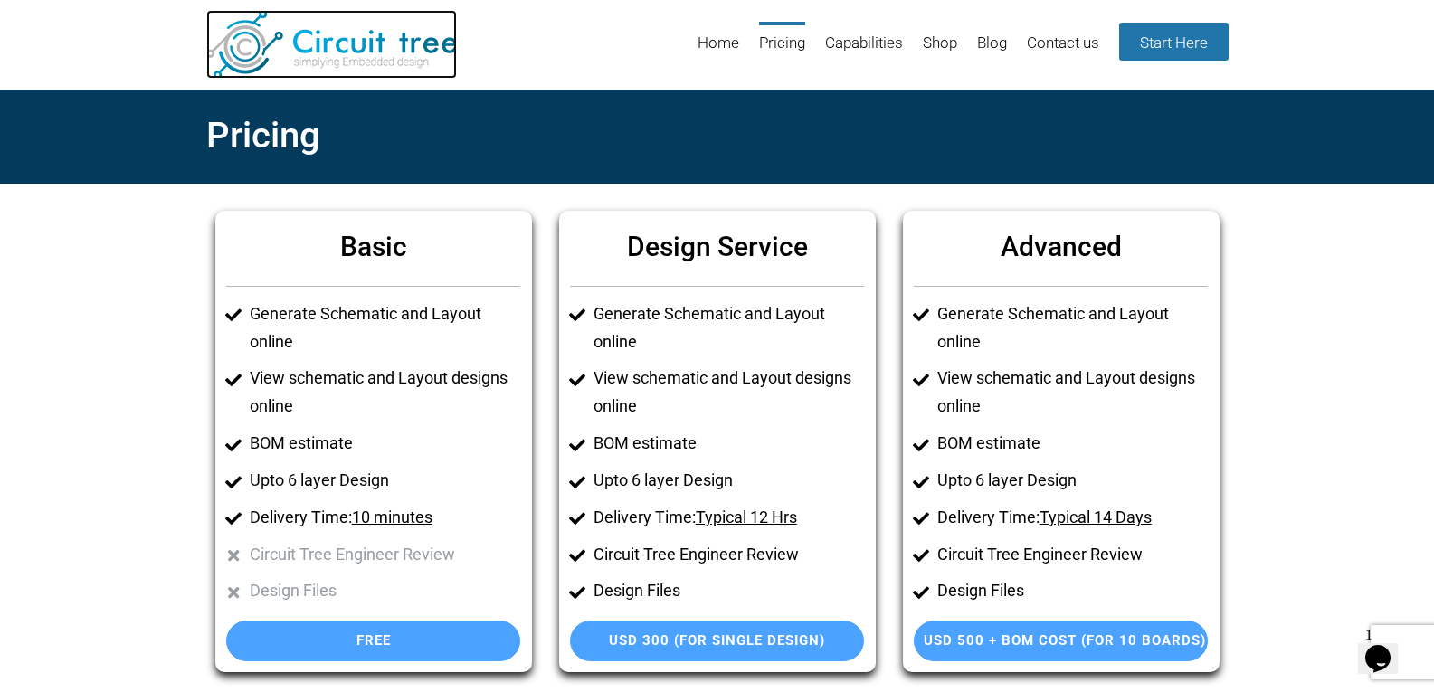
click at [336, 49] on img at bounding box center [331, 44] width 251 height 69
